Goal: Transaction & Acquisition: Purchase product/service

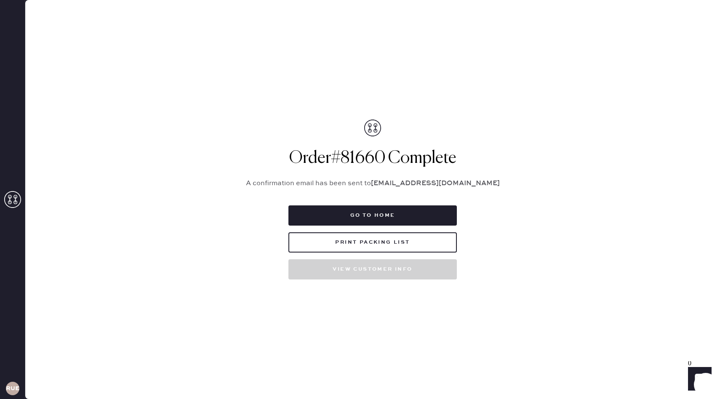
click at [12, 201] on icon at bounding box center [12, 199] width 17 height 17
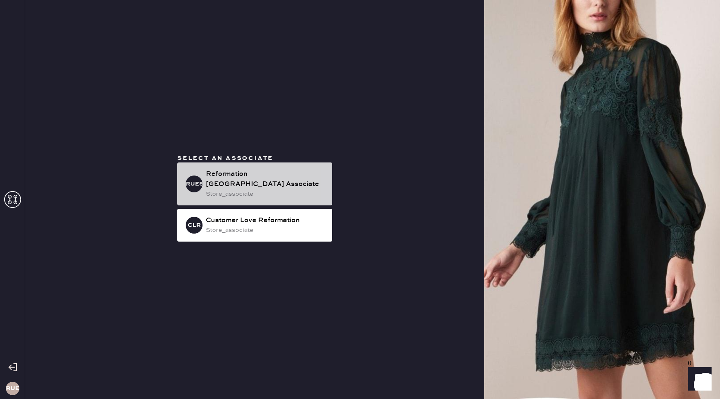
click at [243, 182] on div "Reformation [GEOGRAPHIC_DATA] Associate" at bounding box center [266, 179] width 120 height 20
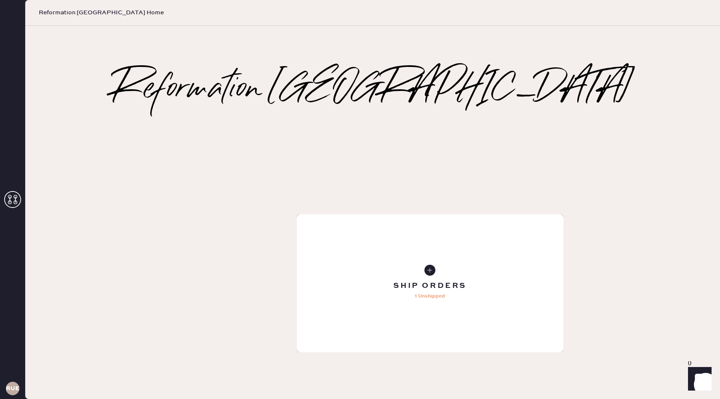
click at [297, 214] on div "Tailoring Order" at bounding box center [430, 283] width 266 height 138
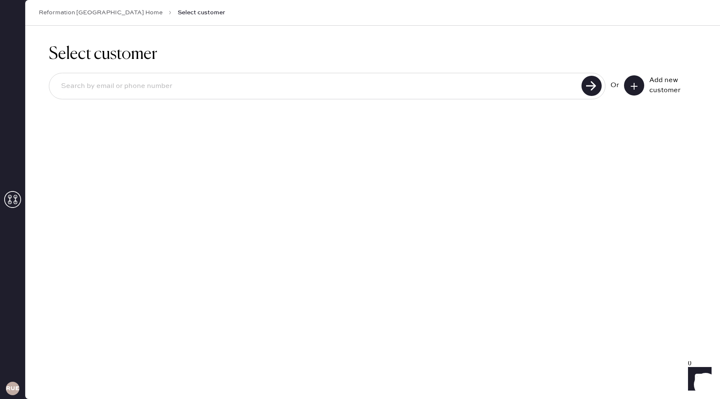
click at [637, 86] on icon at bounding box center [634, 86] width 8 height 8
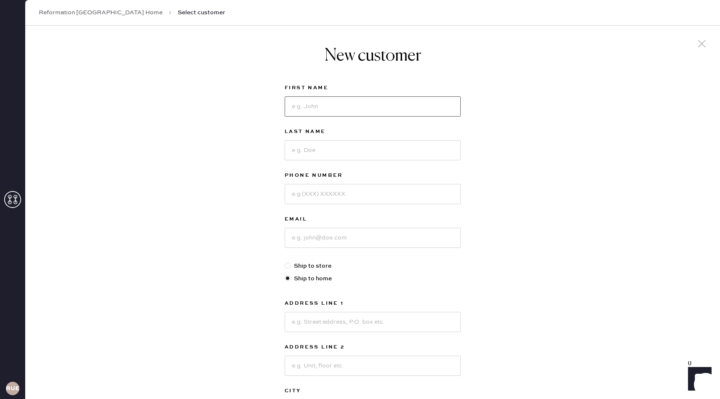
click at [375, 100] on input at bounding box center [372, 106] width 176 height 20
type input "Suzie"
type input "[PERSON_NAME]"
type input "3474431674"
type input "[EMAIL_ADDRESS][PERSON_NAME][DOMAIN_NAME]"
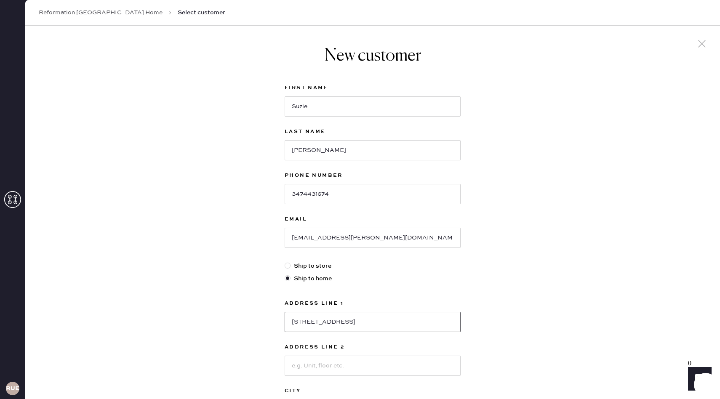
type input "[STREET_ADDRESS]"
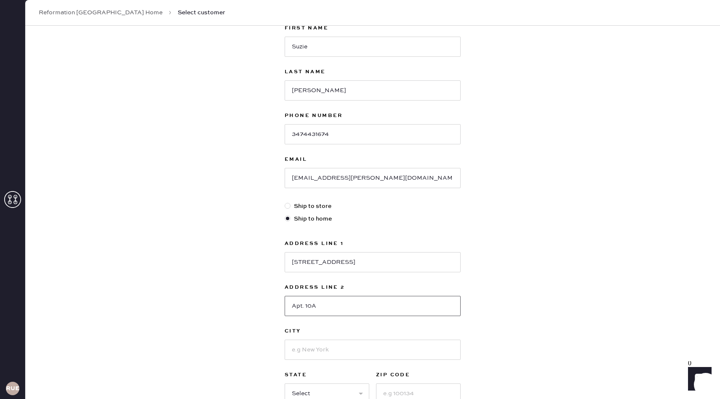
type input "Apt. 10A"
type input "E"
type input "[US_STATE]"
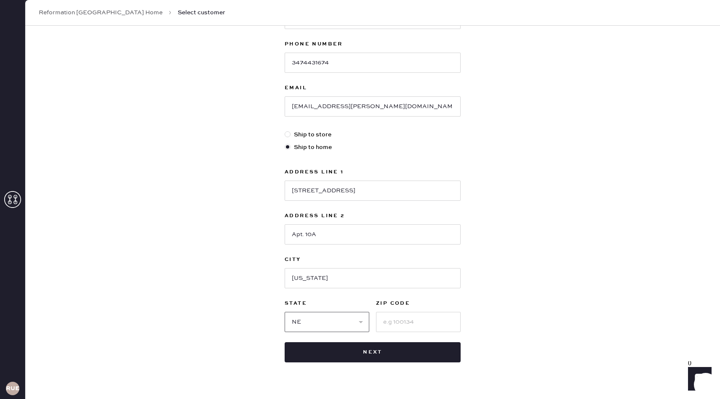
scroll to position [137, 0]
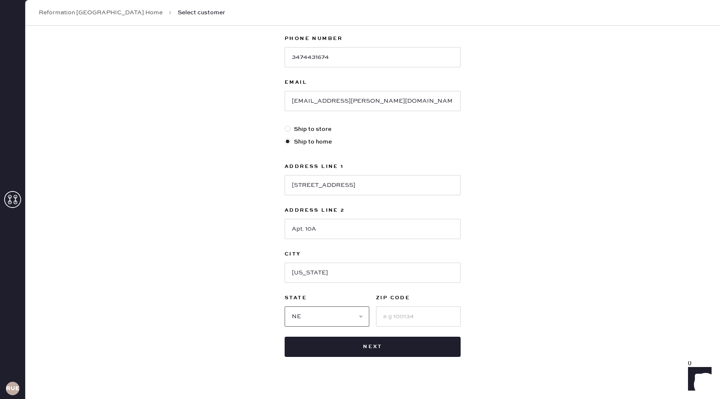
click at [341, 311] on select "Select AK AL AR AZ CA CO CT [GEOGRAPHIC_DATA] DE FL [GEOGRAPHIC_DATA] HI [GEOGR…" at bounding box center [326, 316] width 85 height 20
select select "NY"
click at [396, 317] on input at bounding box center [418, 316] width 85 height 20
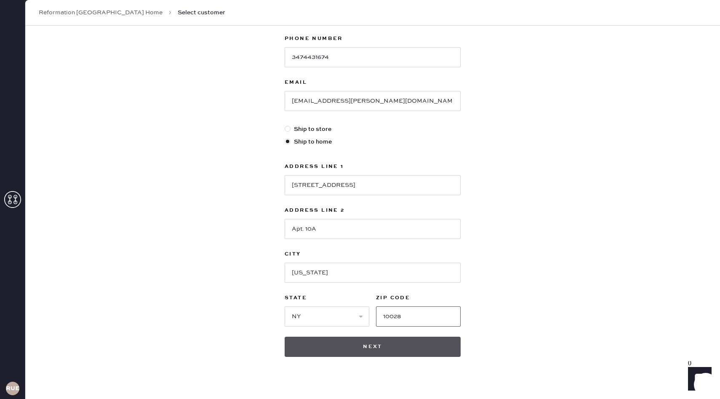
type input "10028"
click at [367, 349] on button "Next" at bounding box center [372, 347] width 176 height 20
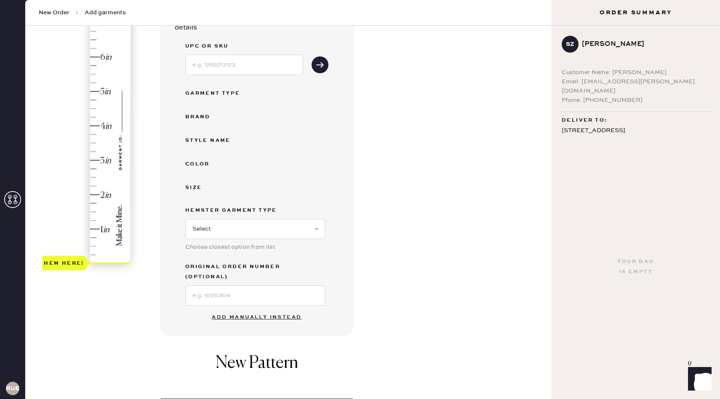
scroll to position [131, 0]
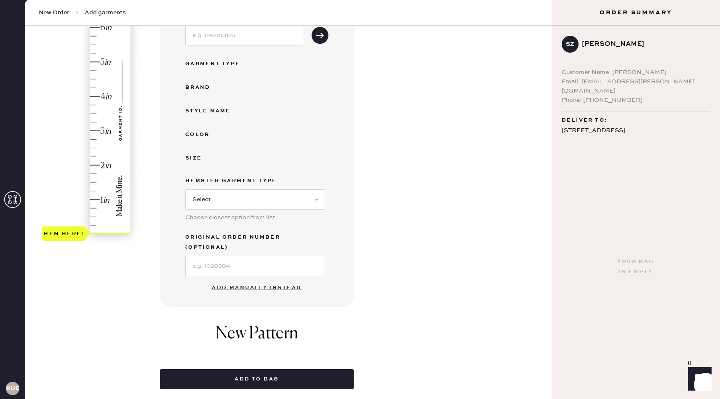
click at [277, 280] on button "Add manually instead" at bounding box center [257, 287] width 100 height 17
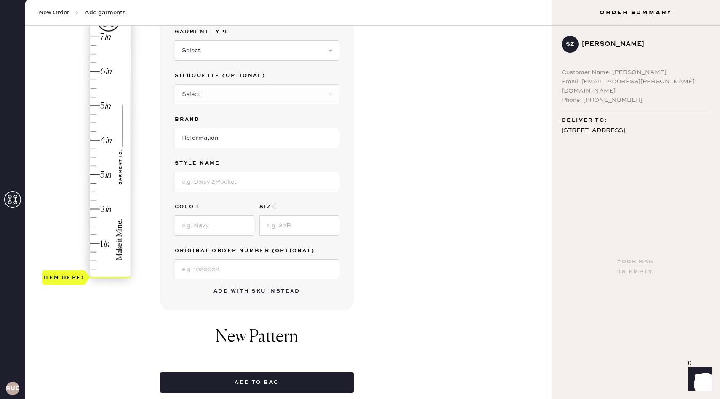
scroll to position [13, 0]
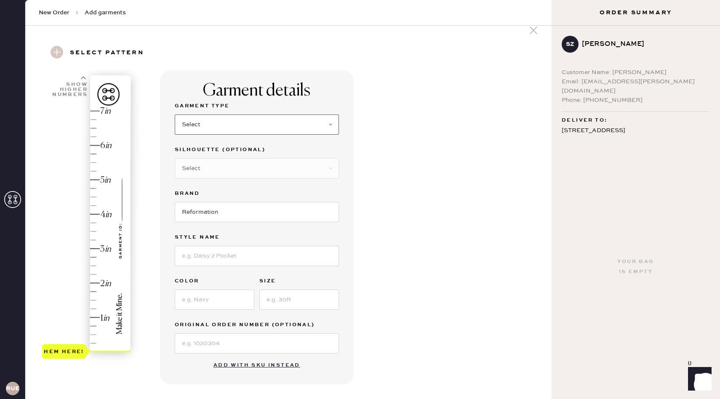
click at [298, 120] on select "Select Basic Skirt Jeans Leggings Pants Shorts Basic Sleeved Dress Basic Sleeve…" at bounding box center [257, 124] width 164 height 20
select select "7"
click at [261, 168] on select "Select Maxi Dress Midi Dress Mini Dress Other" at bounding box center [257, 168] width 164 height 20
select select "33"
click at [246, 252] on input at bounding box center [257, 256] width 164 height 20
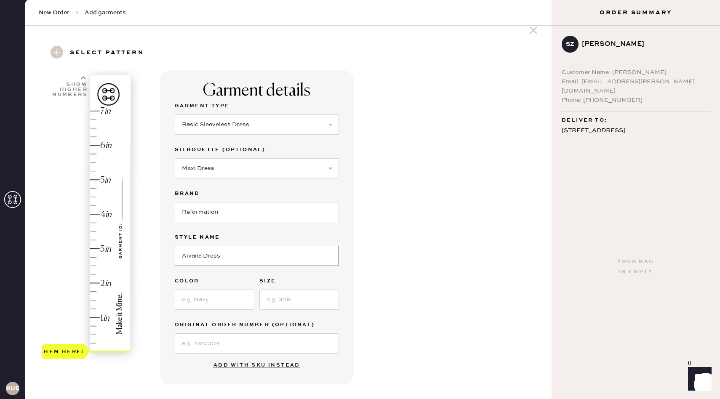
type input "Aivana Dress"
type input "Larkspur"
type input "0"
type input "1.5"
click at [95, 297] on div "Hem here!" at bounding box center [87, 231] width 90 height 248
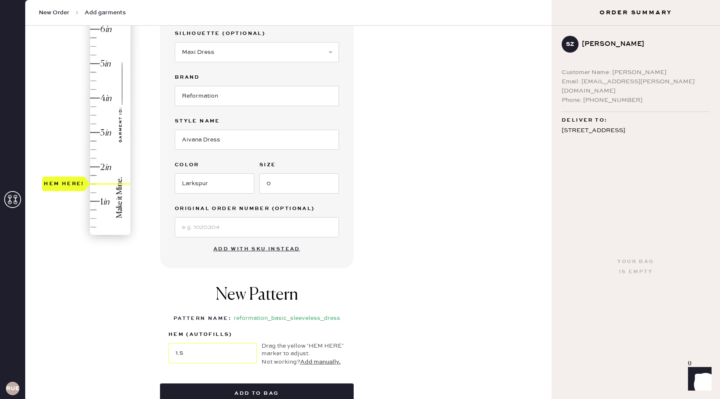
scroll to position [221, 0]
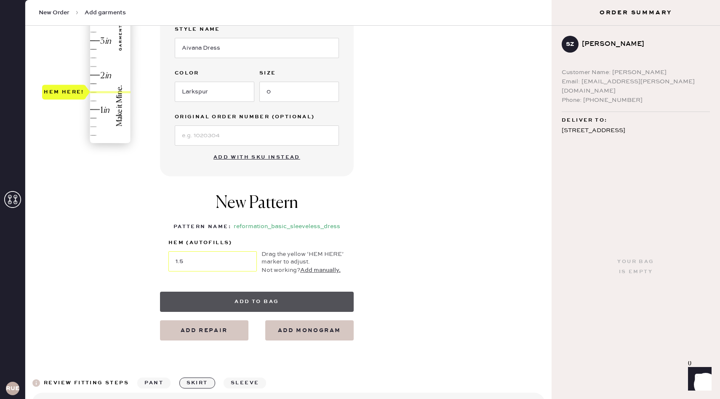
click at [324, 304] on button "Add to bag" at bounding box center [257, 302] width 194 height 20
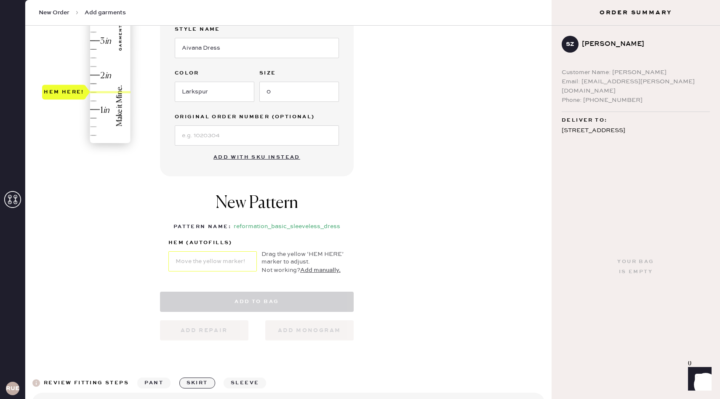
select select "7"
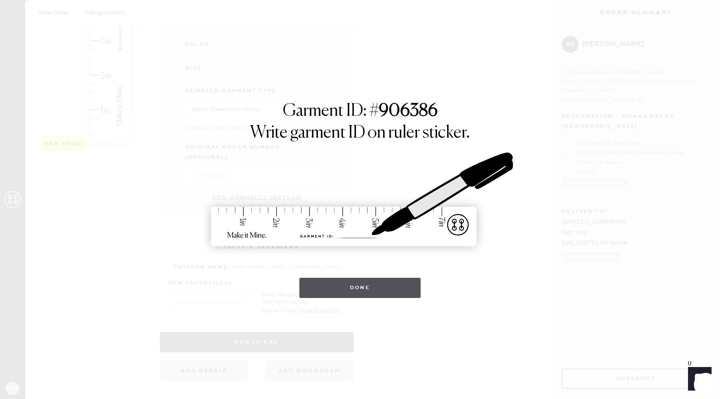
click at [372, 295] on button "Done" at bounding box center [360, 288] width 122 height 20
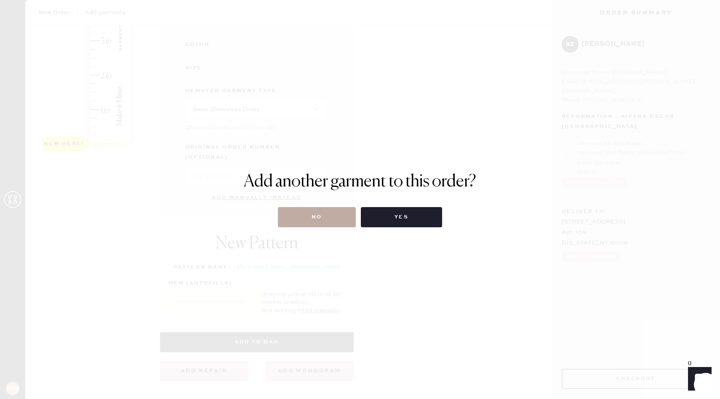
click at [335, 218] on button "No" at bounding box center [317, 217] width 78 height 20
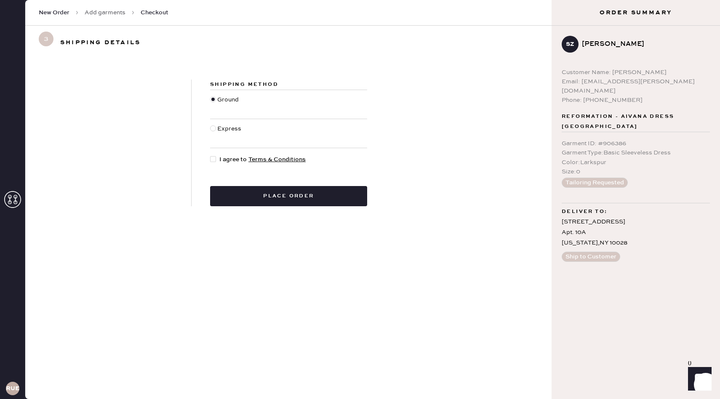
click at [215, 164] on div at bounding box center [214, 159] width 9 height 9
click at [210, 155] on input "I agree to Terms & Conditions" at bounding box center [210, 155] width 0 height 0
checkbox input "true"
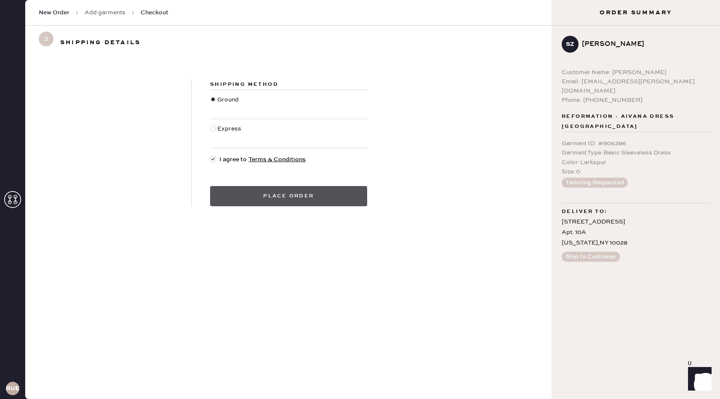
click at [244, 199] on button "Place order" at bounding box center [288, 196] width 157 height 20
